Goal: Browse casually

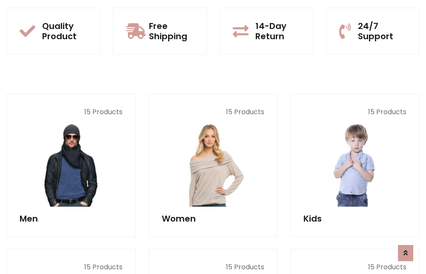
scroll to position [738, 0]
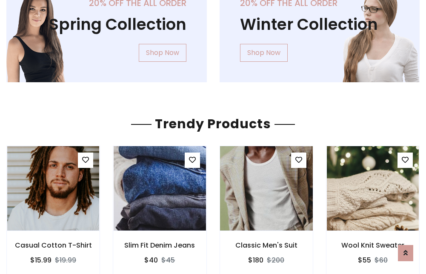
click at [266, 188] on img at bounding box center [266, 188] width 111 height 204
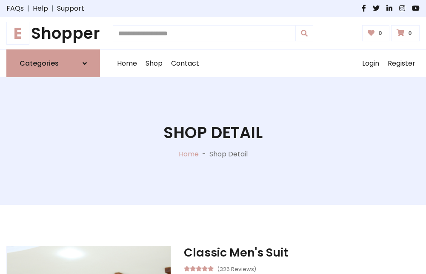
click at [53, 33] on h1 "E Shopper" at bounding box center [53, 33] width 94 height 19
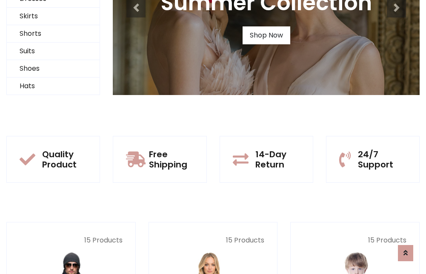
scroll to position [82, 0]
